Goal: Task Accomplishment & Management: Use online tool/utility

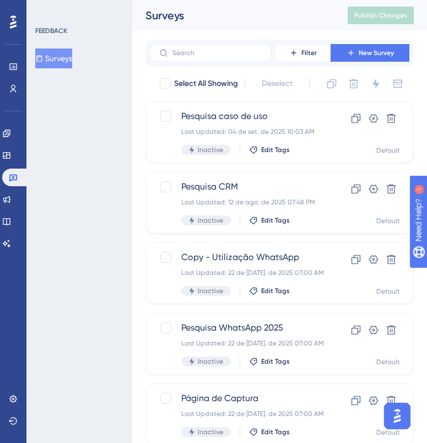
click at [16, 122] on div "Engagement Widgets Feedback Product Updates Knowledge Base AI Assistant" at bounding box center [13, 174] width 22 height 155
click at [11, 127] on link at bounding box center [6, 133] width 9 height 18
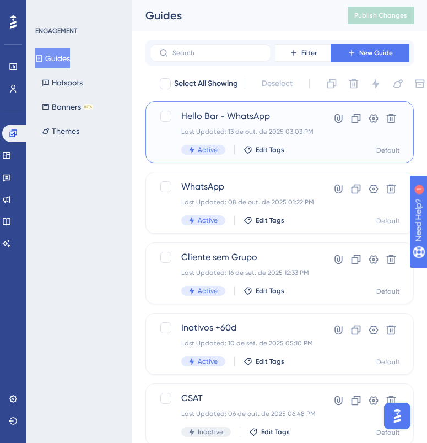
click at [263, 117] on span "Hello Bar - WhatsApp" at bounding box center [246, 116] width 130 height 13
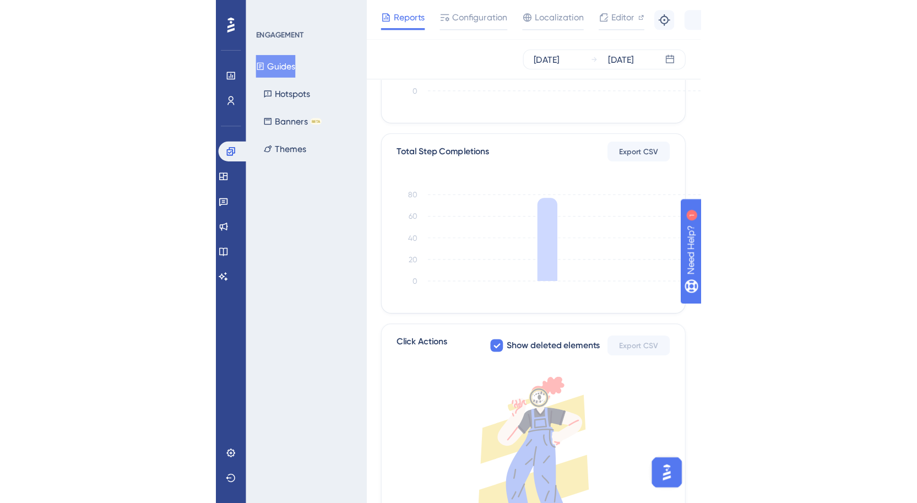
scroll to position [199, 0]
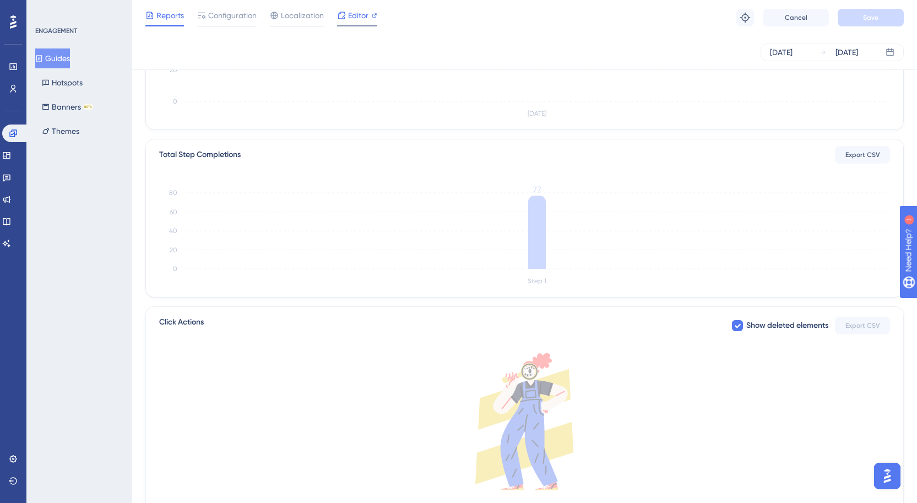
click at [353, 21] on span "Editor" at bounding box center [358, 15] width 20 height 13
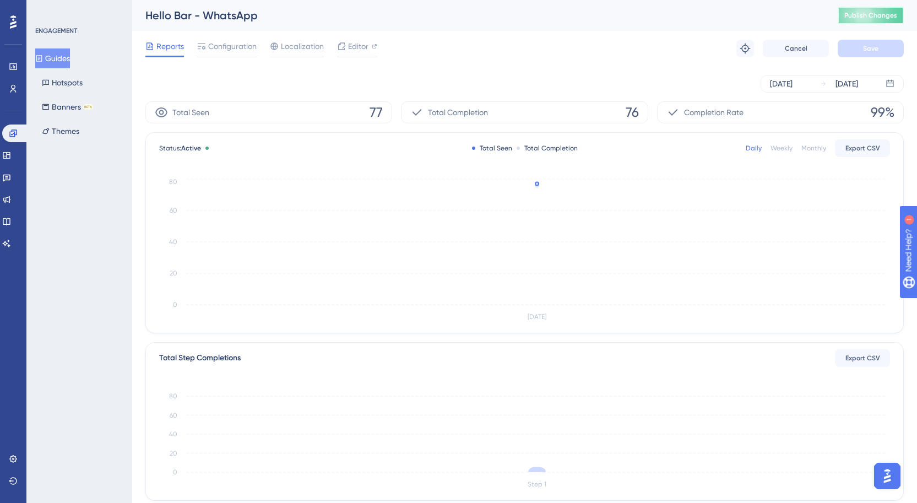
click at [865, 24] on button "Publish Changes" at bounding box center [870, 16] width 66 height 18
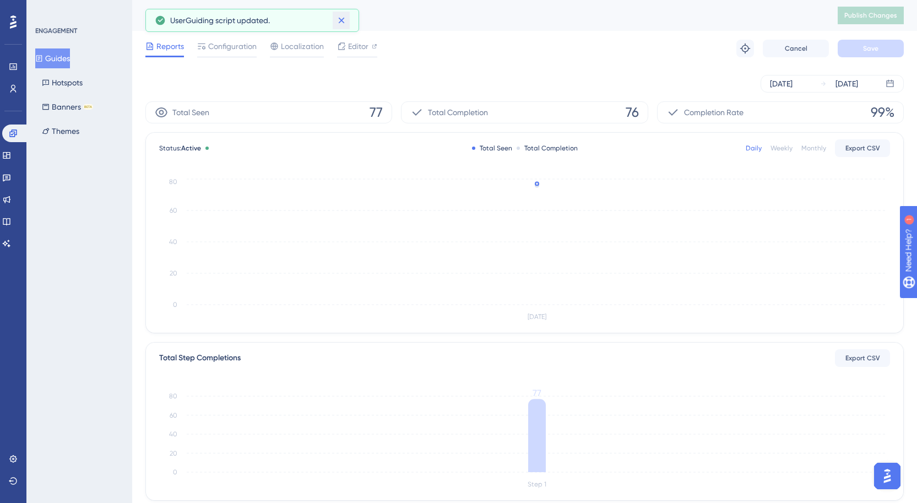
click at [344, 28] on button at bounding box center [341, 21] width 17 height 18
